Goal: Task Accomplishment & Management: Manage account settings

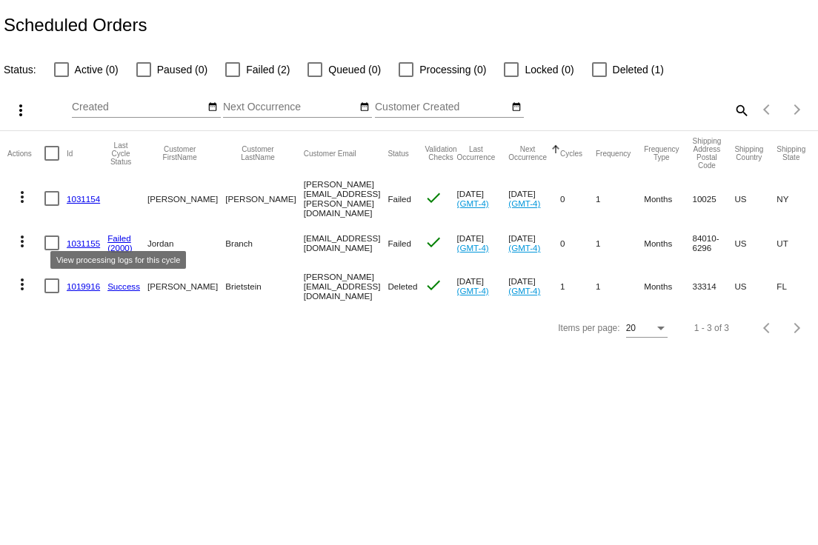
click at [125, 236] on link "Failed" at bounding box center [119, 238] width 24 height 10
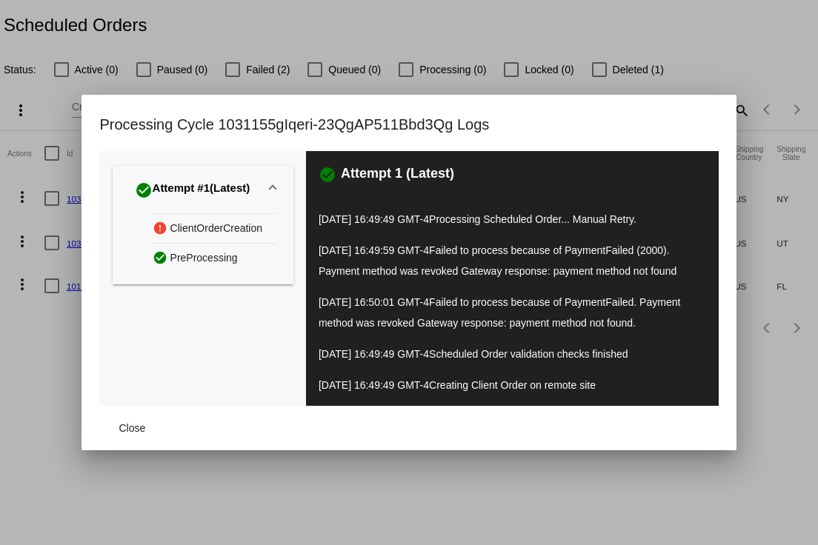
drag, startPoint x: 446, startPoint y: 224, endPoint x: 597, endPoint y: 352, distance: 198.6
click at [597, 352] on div "check_circle Attempt 1 (Latest) 09/17/2025 16:49:49 GMT-4 Processing Scheduled …" at bounding box center [512, 278] width 412 height 255
click at [135, 433] on span "Close" at bounding box center [132, 428] width 27 height 12
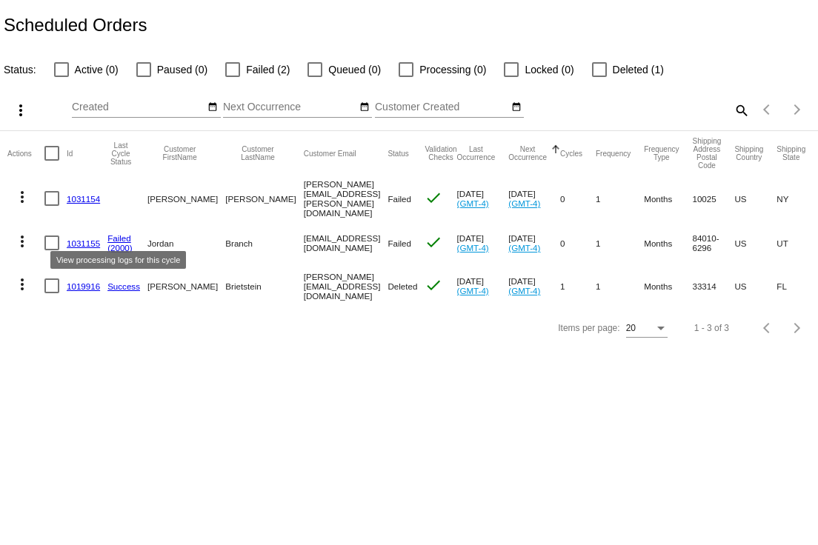
click at [127, 238] on link "Failed" at bounding box center [119, 238] width 24 height 10
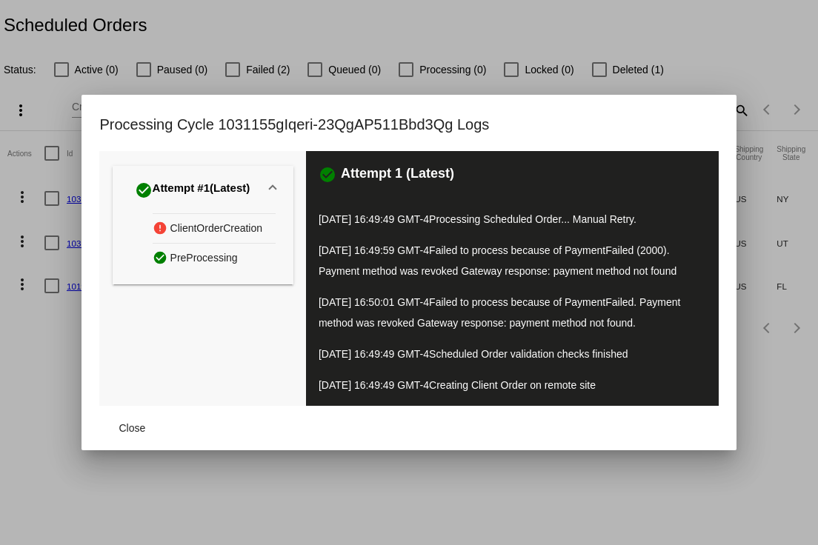
drag, startPoint x: 318, startPoint y: 218, endPoint x: 672, endPoint y: 317, distance: 367.6
click at [672, 317] on div "check_circle Attempt 1 (Latest) 09/17/2025 16:49:49 GMT-4 Processing Scheduled …" at bounding box center [512, 278] width 412 height 255
copy div "09/17/2025 16:49:49 GMT-4 Processing Scheduled Order... Manual Retry. 09/17/202…"
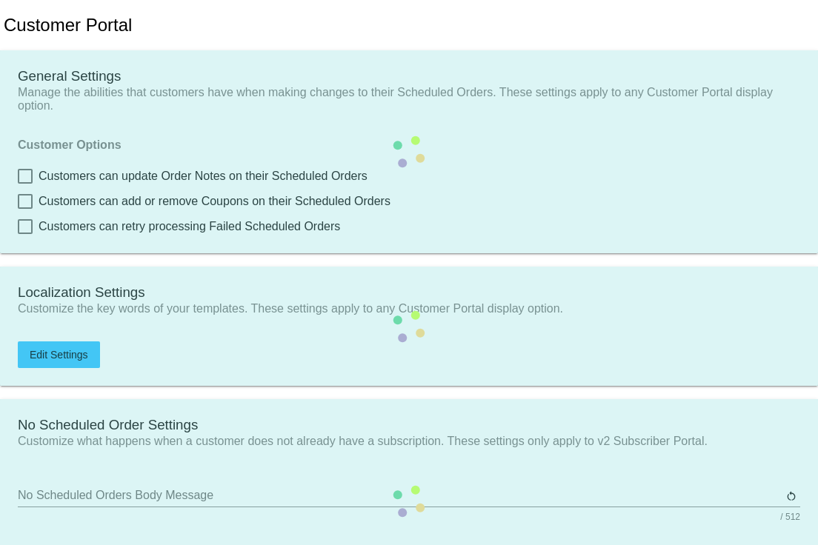
checkbox input "true"
type input "Shop now to create a new Subscription"
type input "https://fht2jt-8m.myshopify.com"
checkbox input "true"
type input "1"
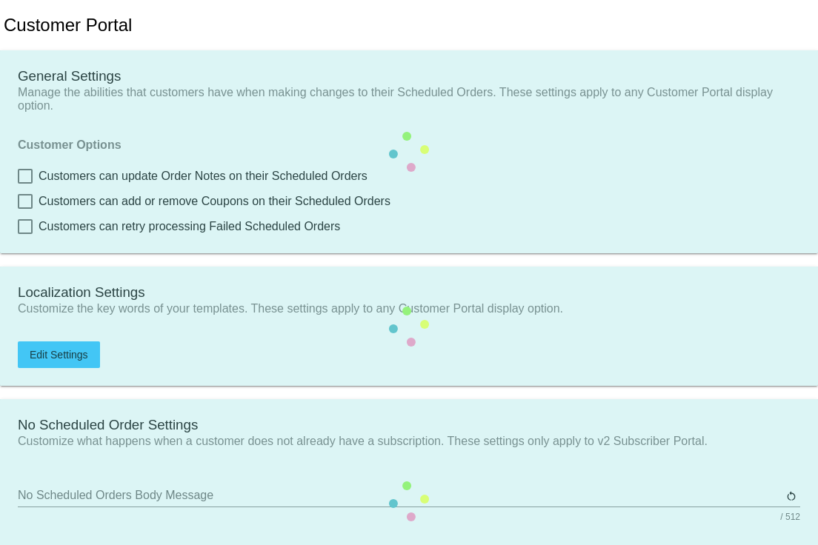
type input "20"
type input "500"
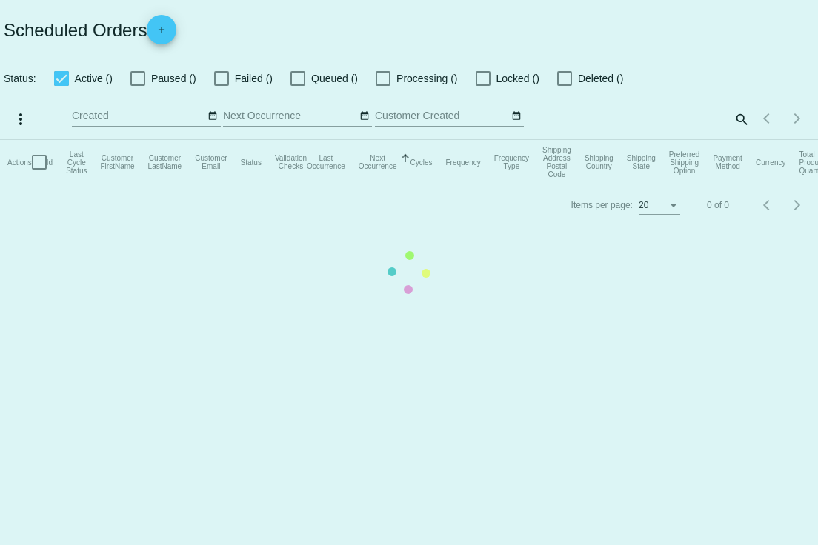
checkbox input "false"
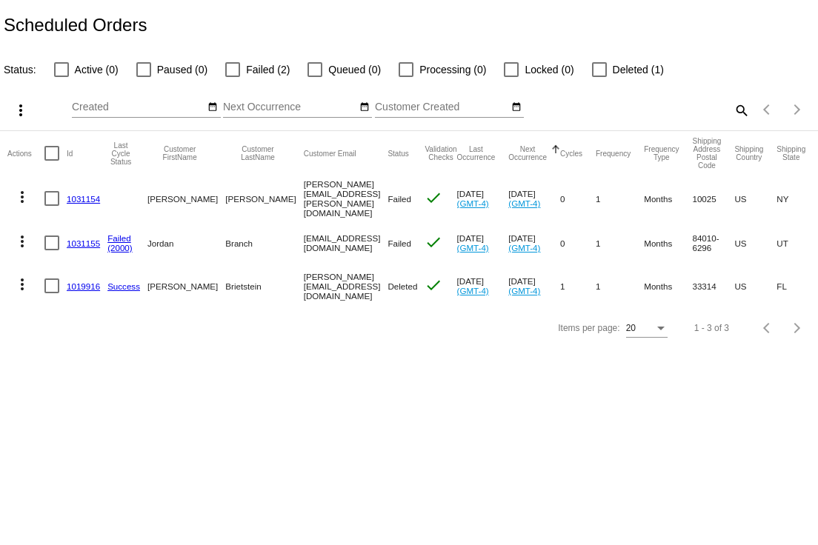
click at [23, 194] on mat-icon "more_vert" at bounding box center [22, 197] width 18 height 18
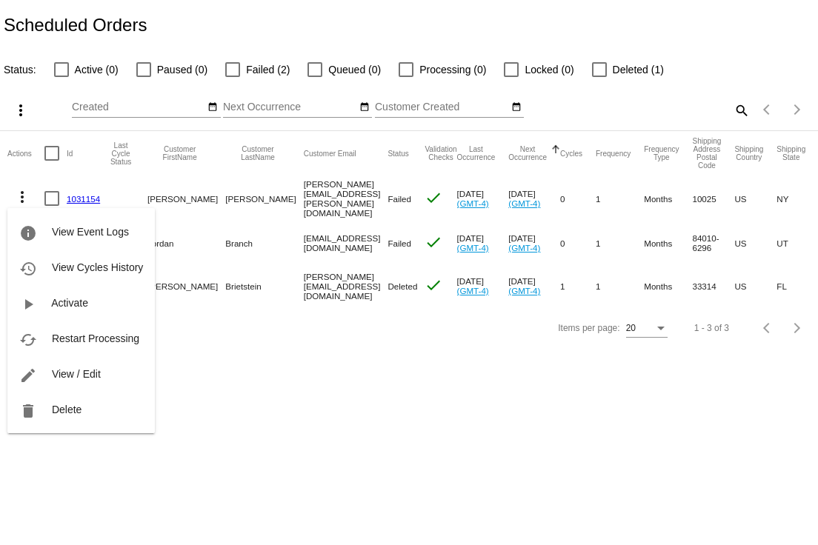
click at [295, 310] on div at bounding box center [409, 272] width 818 height 545
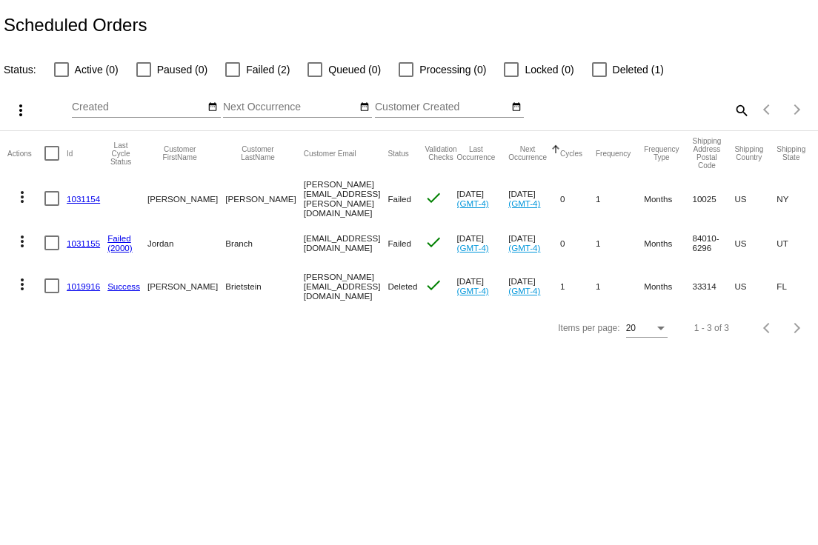
click at [25, 191] on mat-icon "more_vert" at bounding box center [22, 197] width 18 height 18
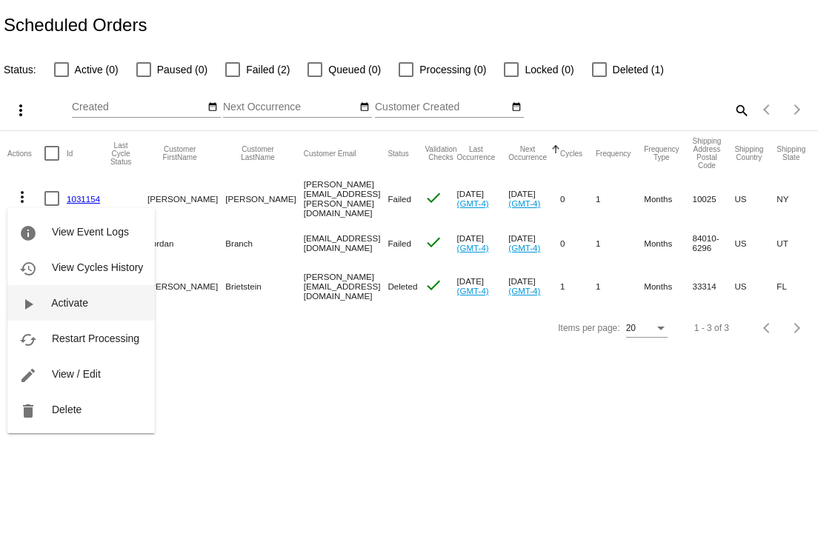
click at [65, 307] on span "Activate" at bounding box center [69, 303] width 37 height 12
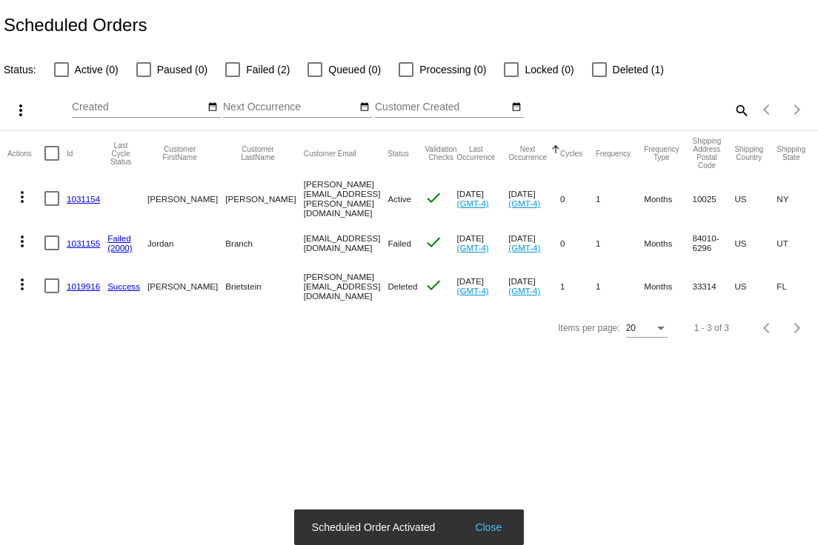
click at [25, 196] on mat-icon "more_vert" at bounding box center [22, 197] width 18 height 18
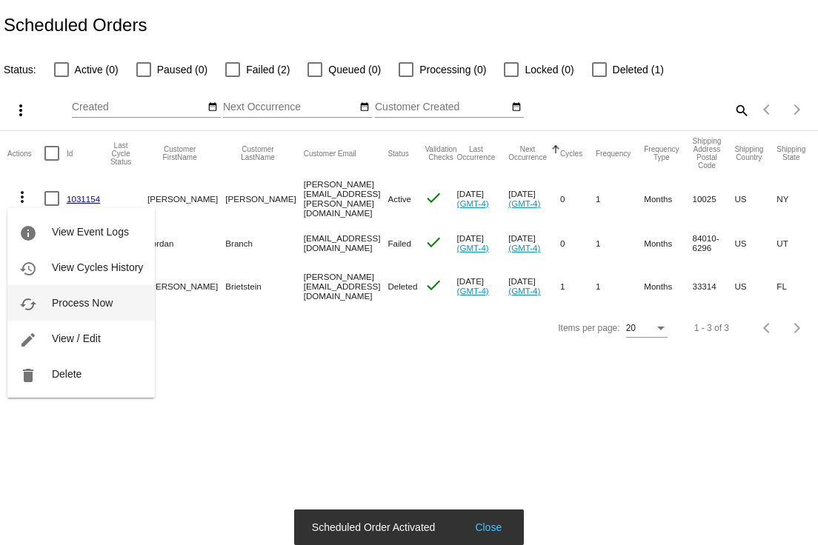
click at [68, 308] on span "Process Now" at bounding box center [82, 303] width 61 height 12
